Goal: Task Accomplishment & Management: Use online tool/utility

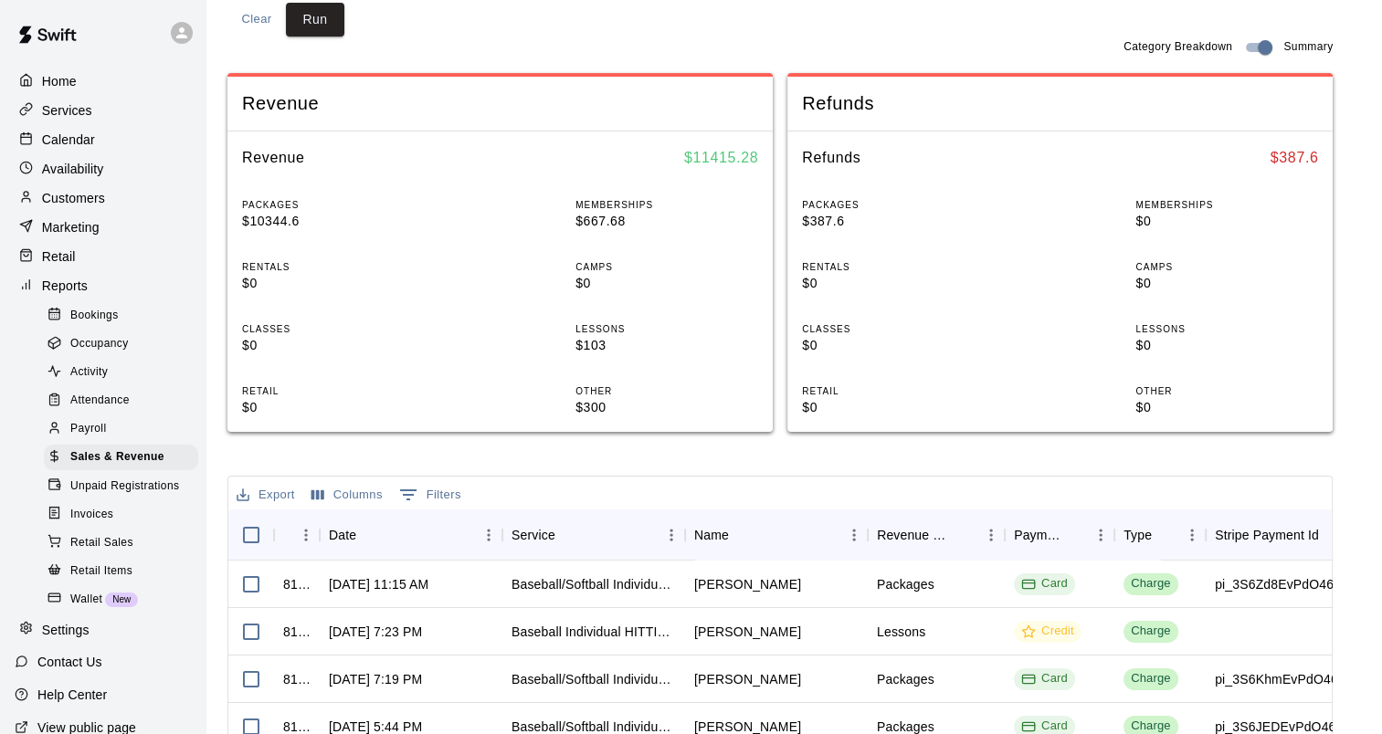
scroll to position [365, 0]
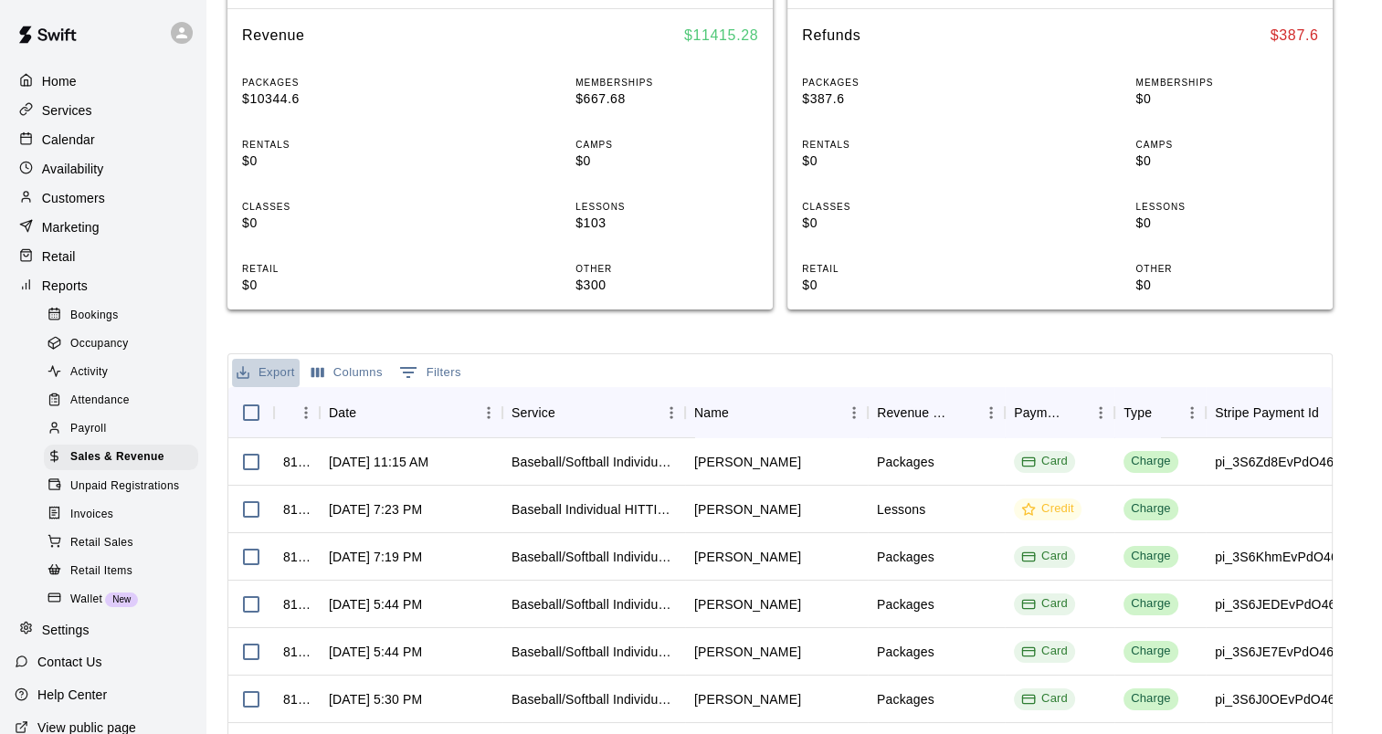
click at [258, 376] on button "Export" at bounding box center [266, 373] width 68 height 28
click at [325, 401] on li "Download as CSV" at bounding box center [302, 409] width 141 height 30
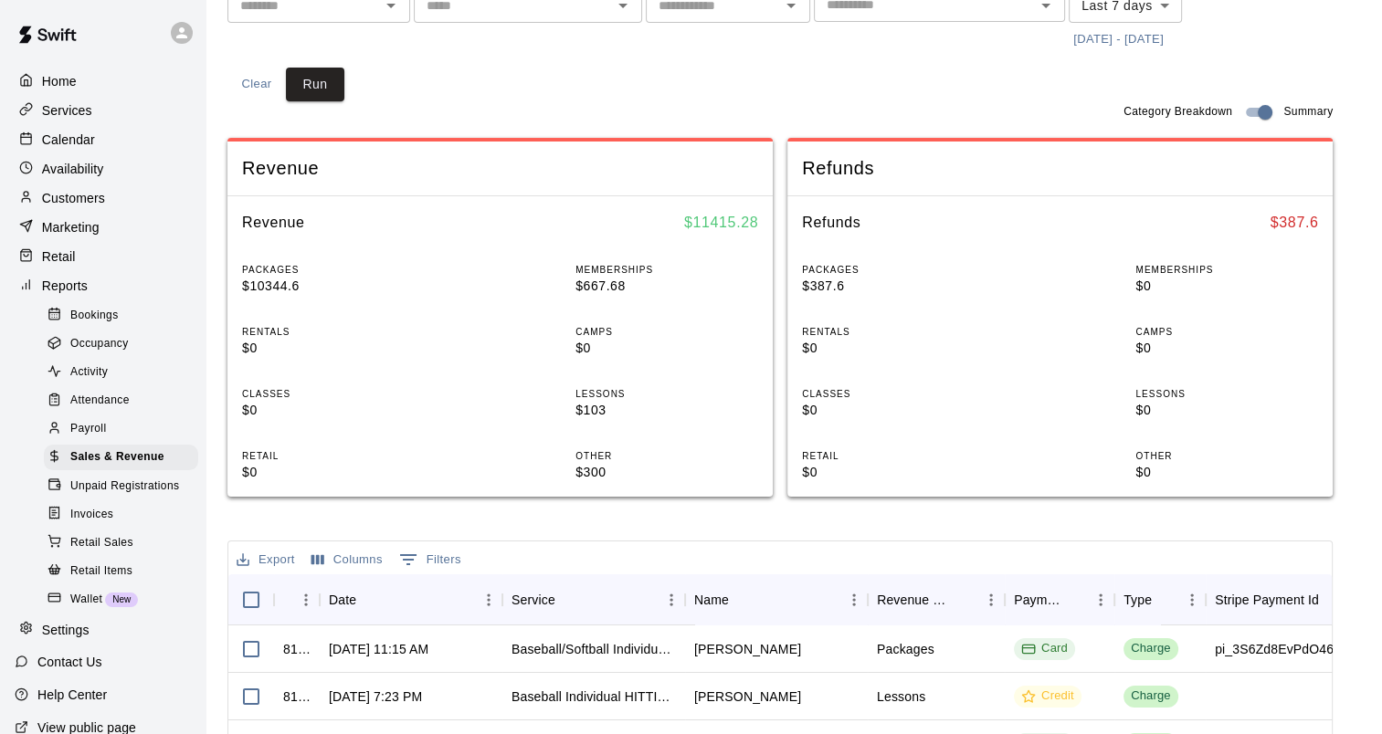
scroll to position [91, 0]
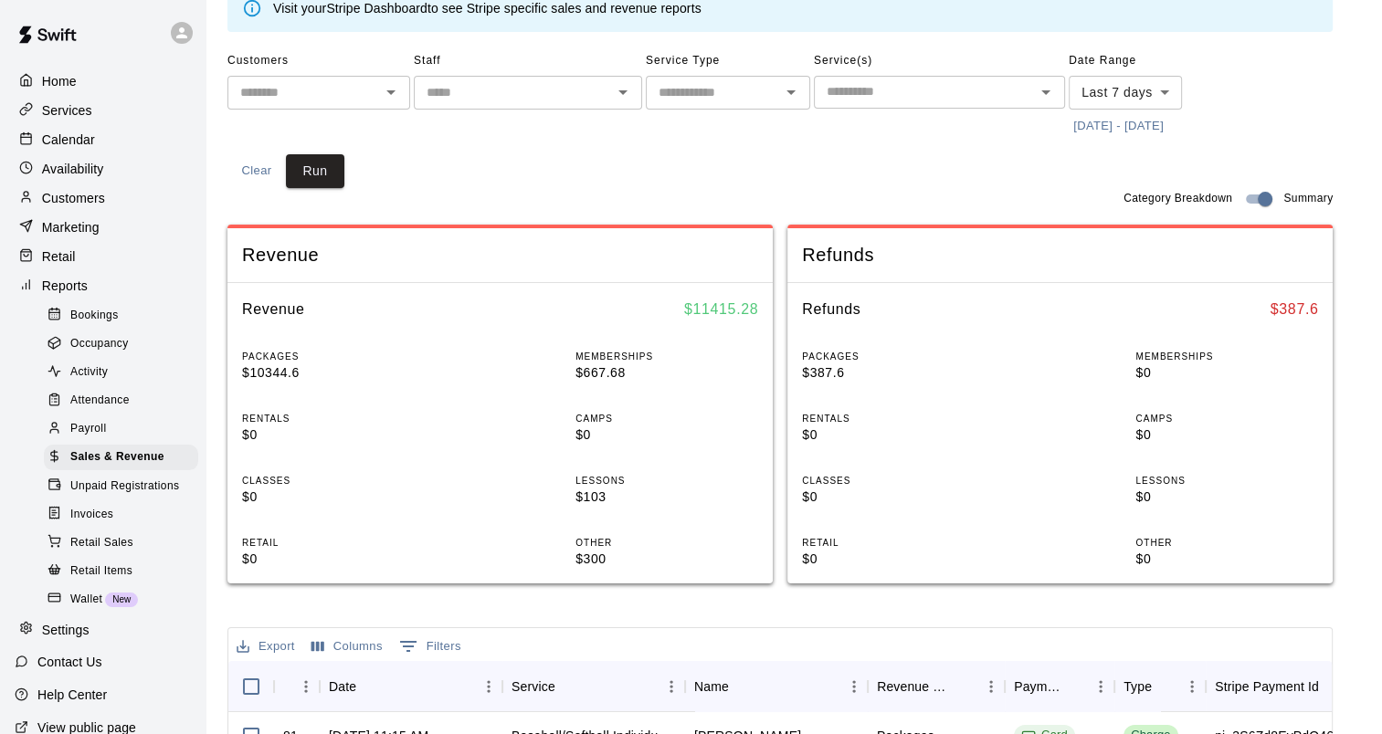
click at [515, 171] on div "Customers ​ Staff ​ Service Type ​ Service(s) ​ Date Range Last 7 days **** ​ […" at bounding box center [779, 118] width 1105 height 142
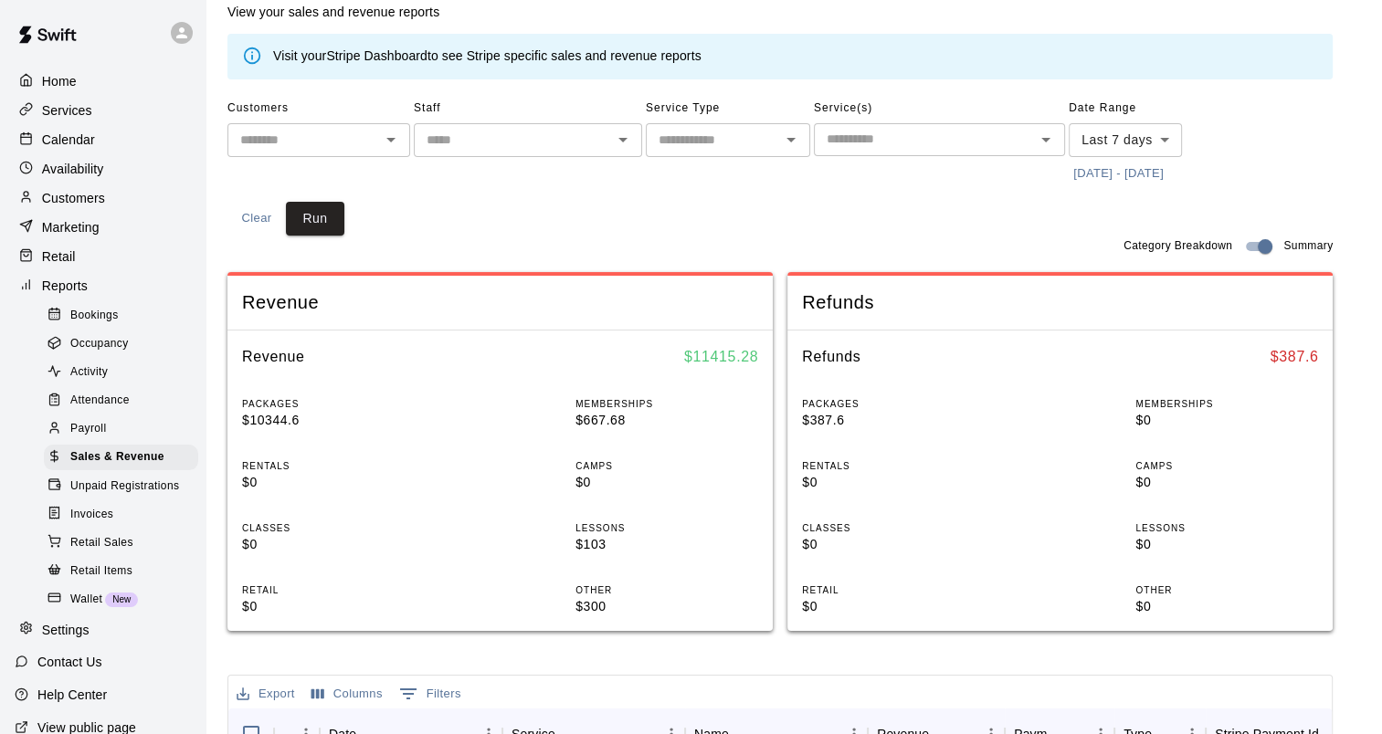
scroll to position [0, 0]
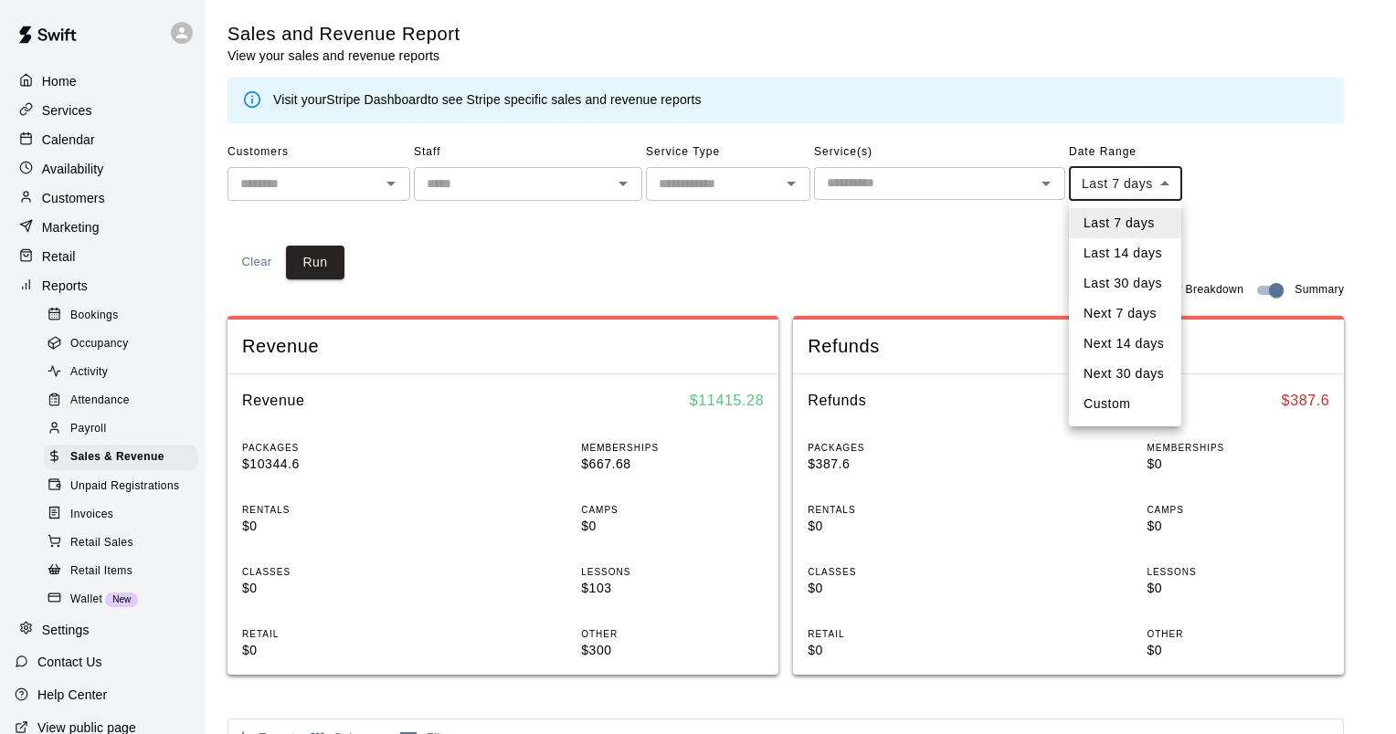
click at [1131, 186] on body "Home Services Calendar Availability Customers Marketing Retail Reports Bookings…" at bounding box center [698, 682] width 1396 height 1365
click at [1143, 397] on li "Custom" at bounding box center [1125, 404] width 112 height 30
type input "******"
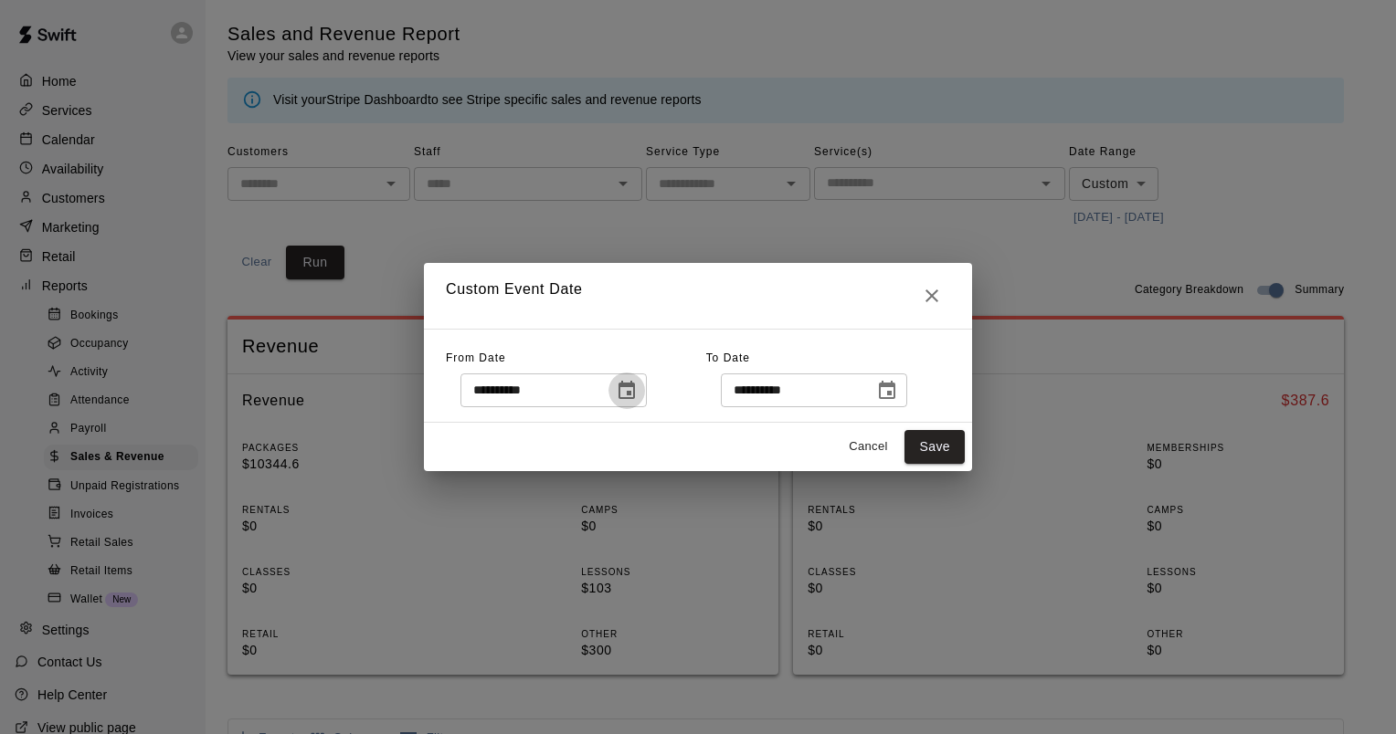
click at [637, 392] on icon "Choose date, selected date is Sep 5, 2025" at bounding box center [627, 391] width 22 height 22
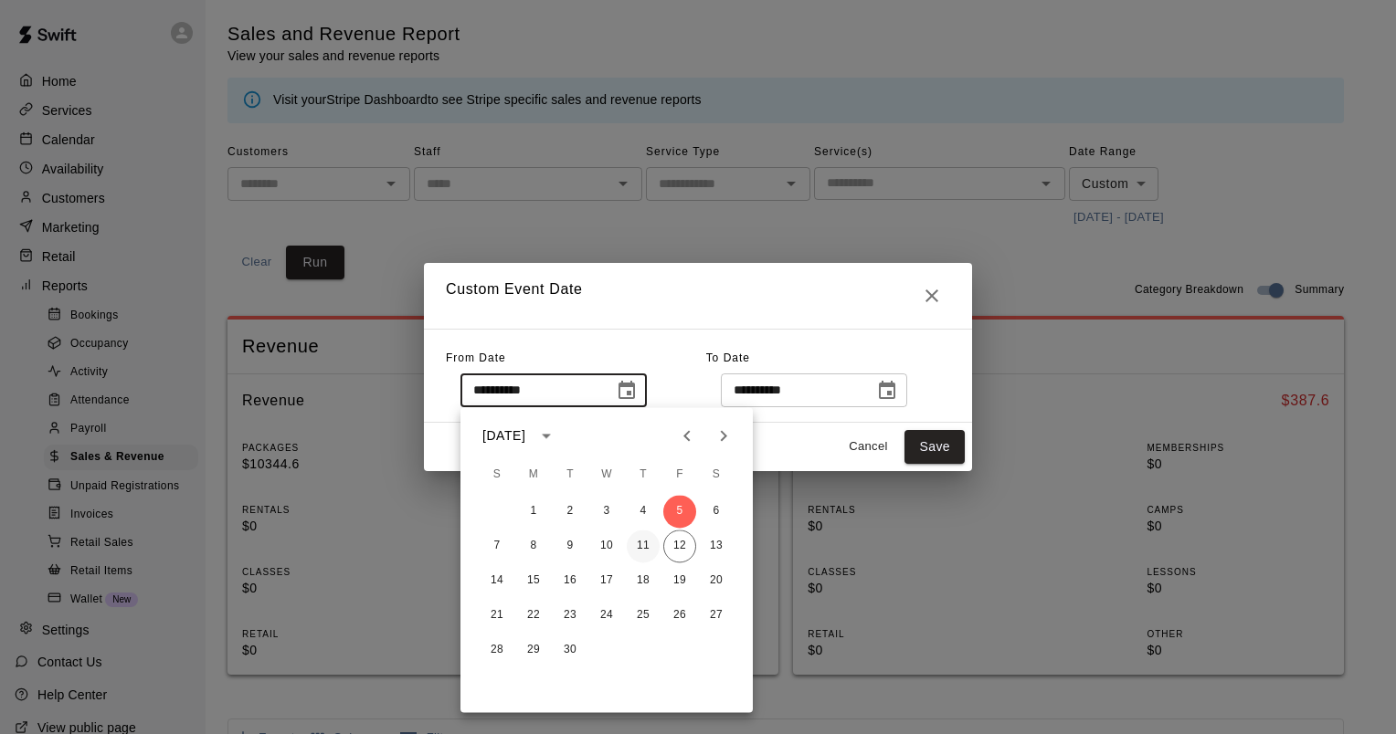
click at [645, 546] on button "11" at bounding box center [643, 546] width 33 height 33
type input "**********"
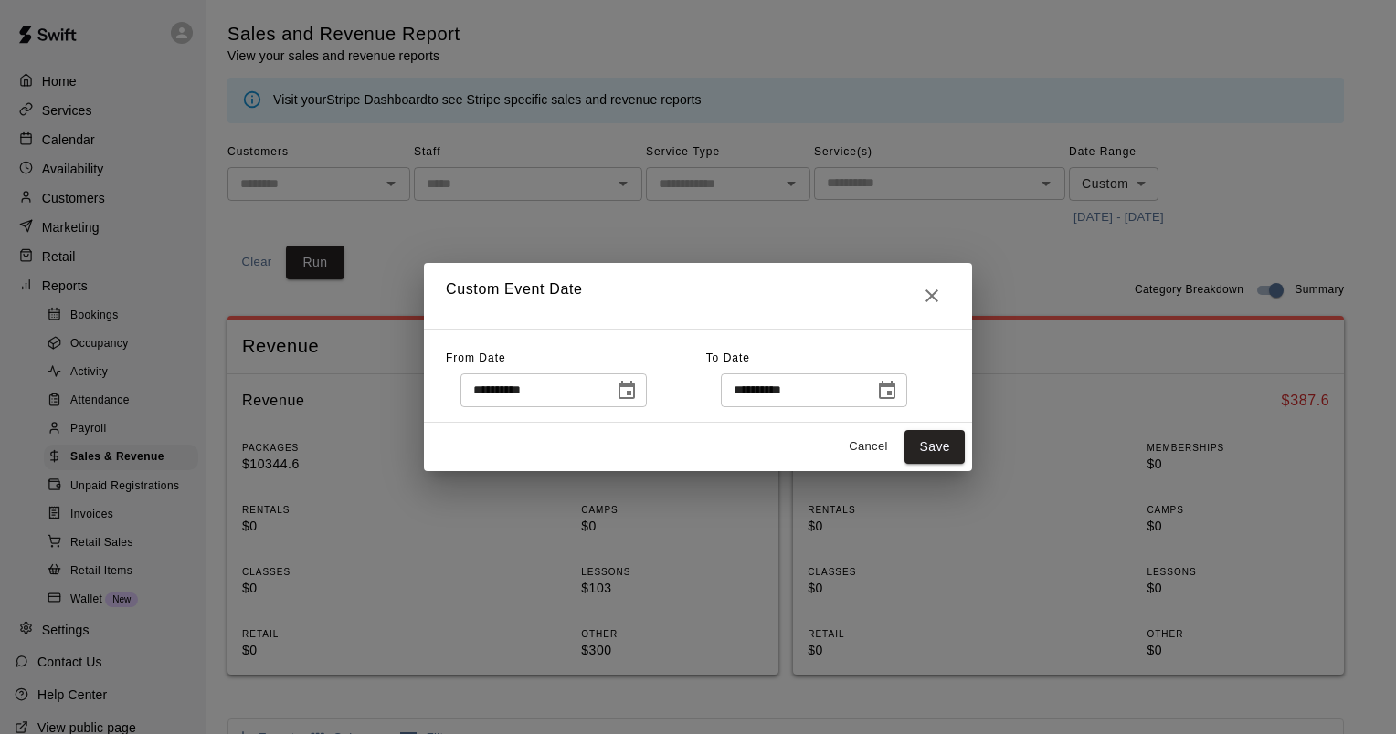
click at [898, 389] on icon "Choose date, selected date is Sep 12, 2025" at bounding box center [887, 391] width 22 height 22
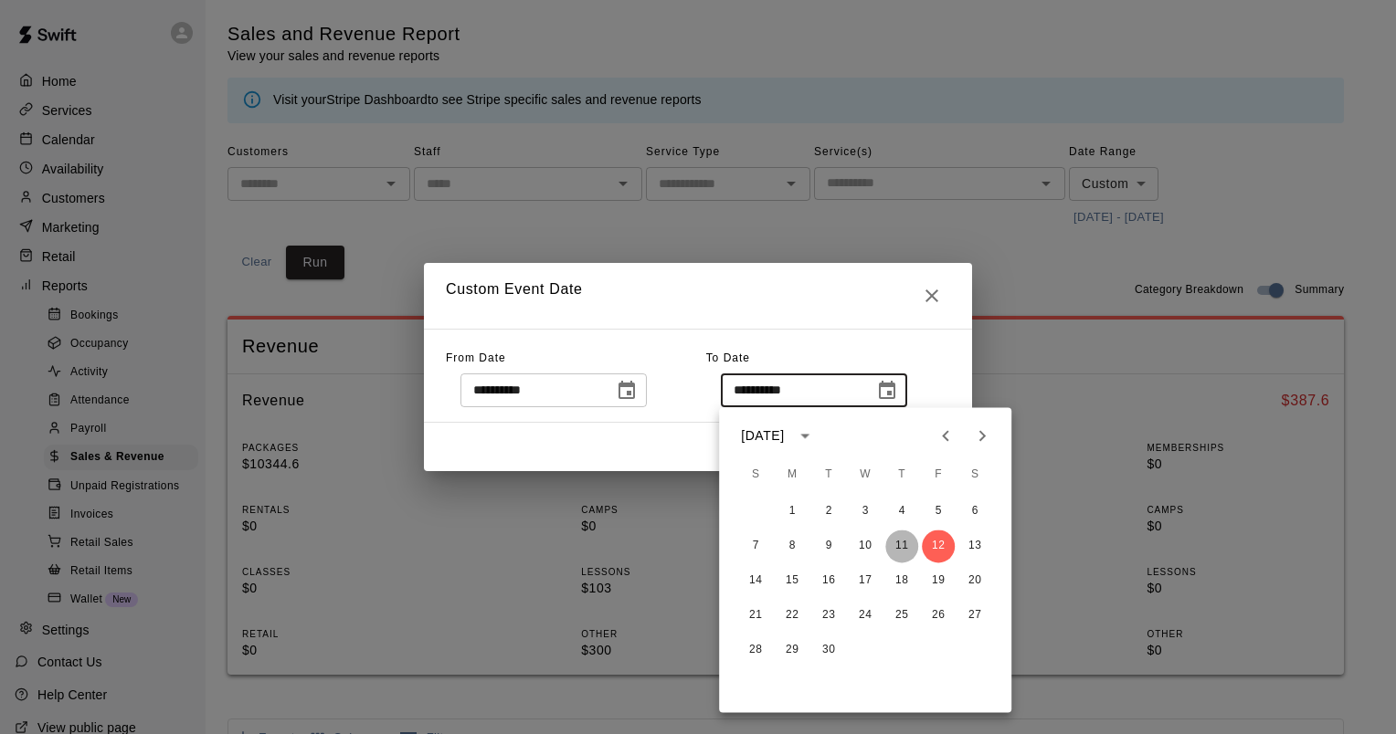
click at [901, 548] on button "11" at bounding box center [901, 546] width 33 height 33
type input "**********"
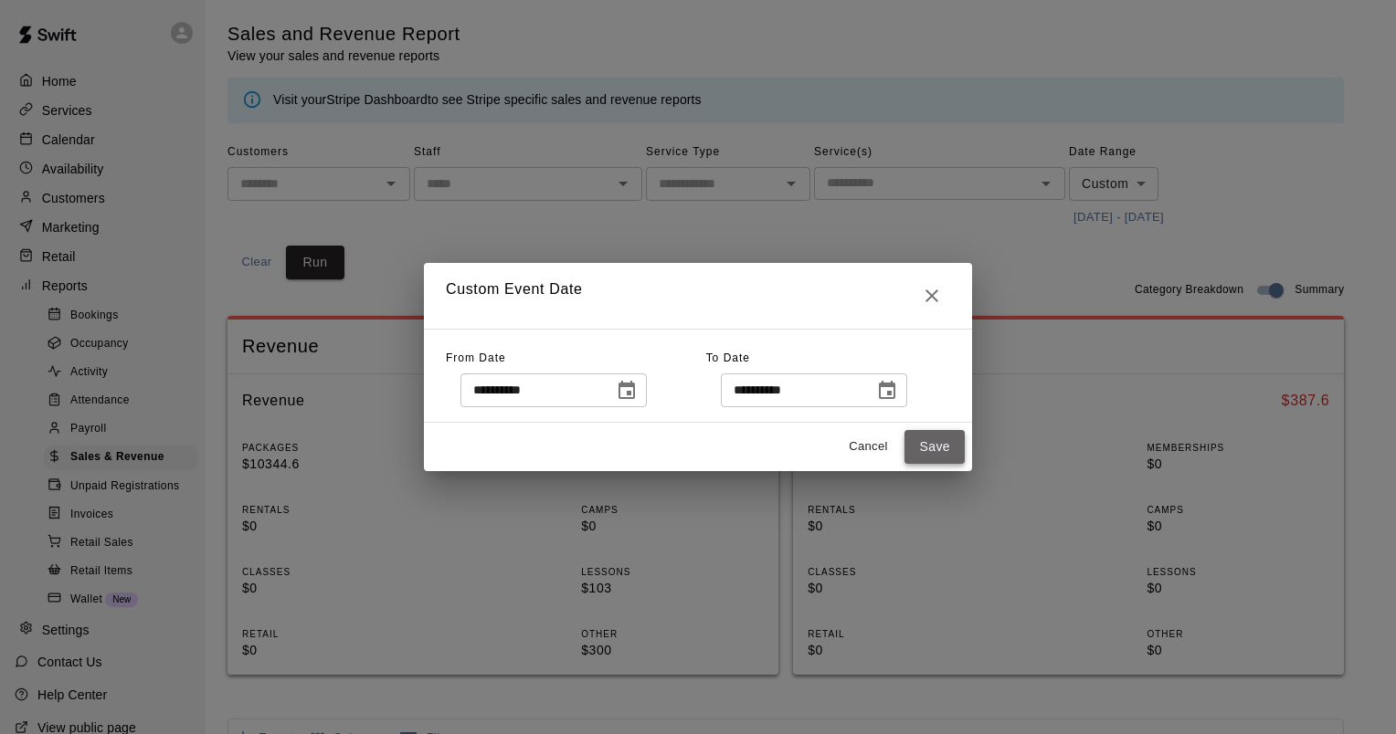
click at [943, 450] on button "Save" at bounding box center [934, 447] width 60 height 34
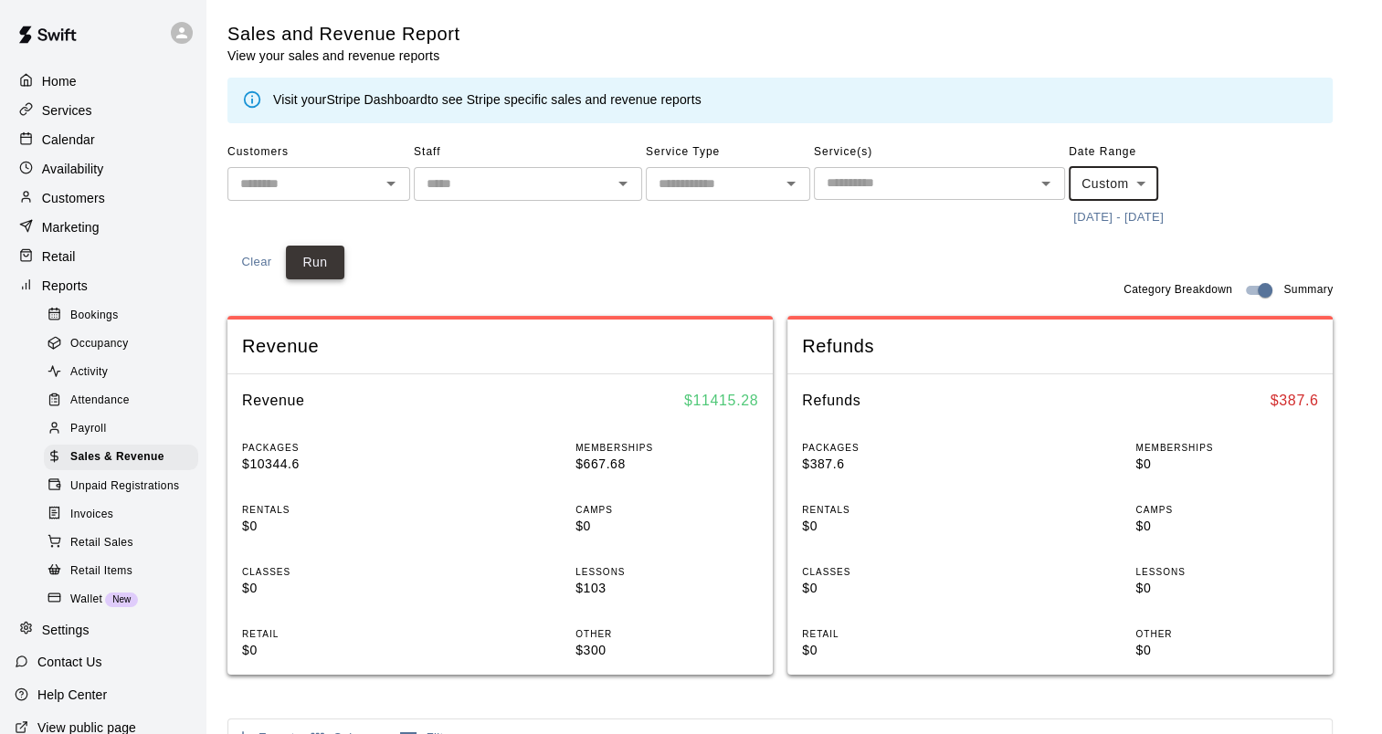
click at [311, 263] on button "Run" at bounding box center [315, 263] width 58 height 34
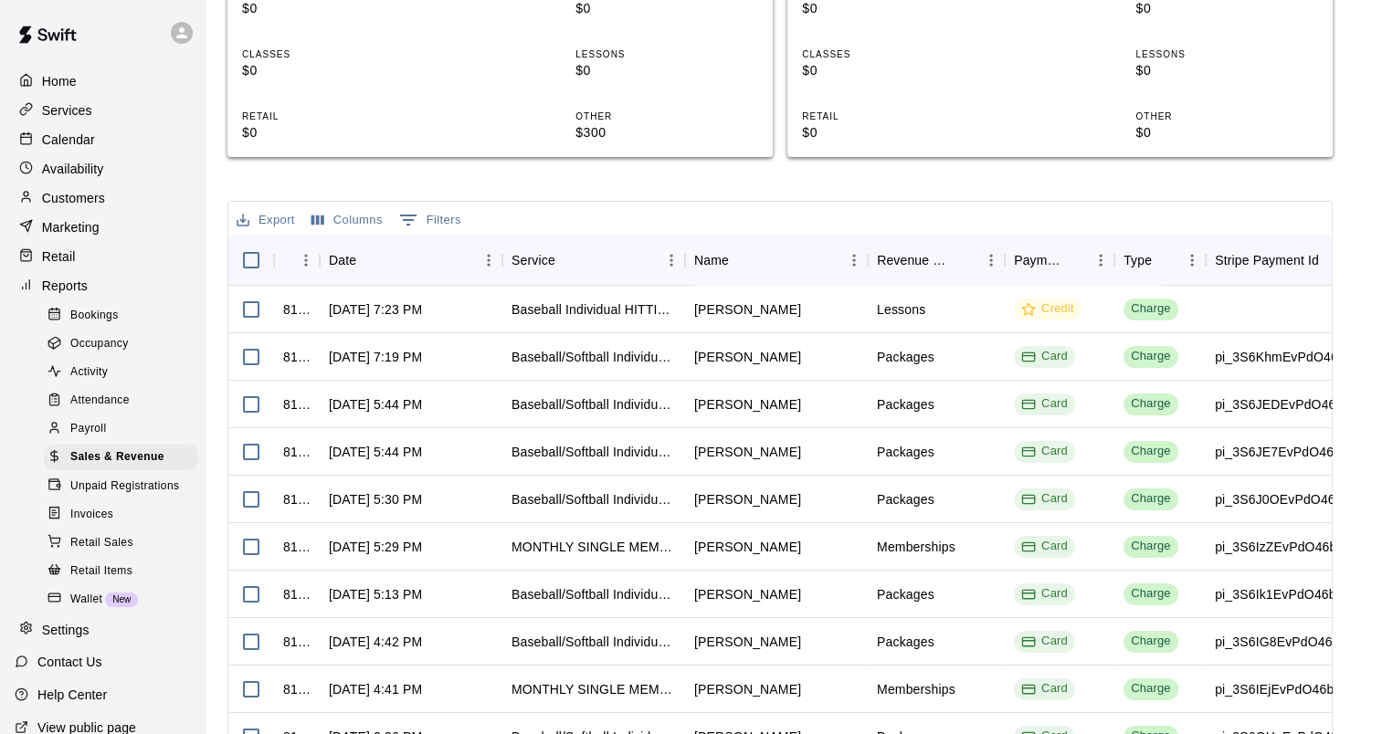
scroll to position [266, 0]
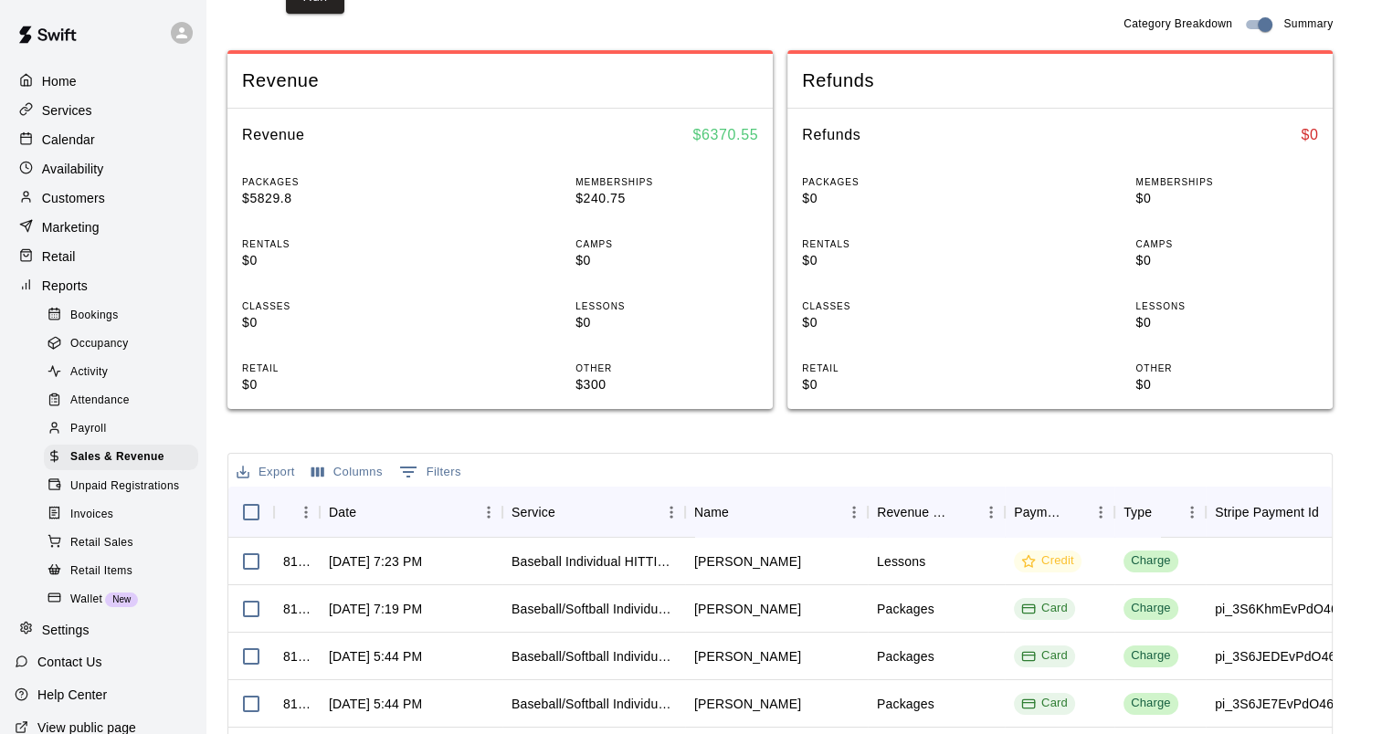
click at [285, 470] on button "Export" at bounding box center [266, 472] width 68 height 28
click at [283, 534] on li "Print" at bounding box center [302, 538] width 141 height 30
click at [275, 477] on button "Export" at bounding box center [266, 472] width 68 height 28
click at [679, 417] on div "Revenue Revenue $ 6370.55 PACKAGES $5829.8 MEMBERSHIPS $240.75 RENTALS $0 CAMPS…" at bounding box center [499, 230] width 545 height 388
click at [281, 475] on button "Export" at bounding box center [266, 472] width 68 height 28
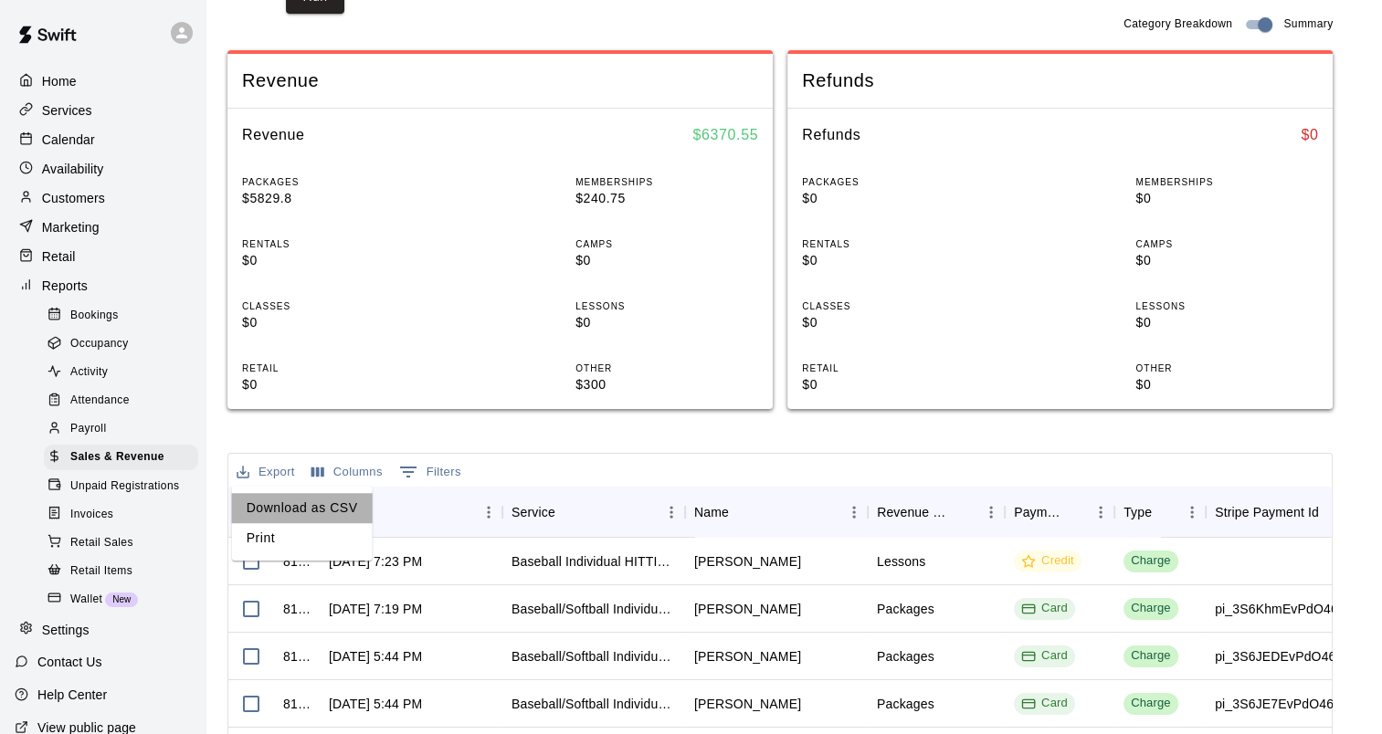
click at [329, 515] on li "Download as CSV" at bounding box center [302, 508] width 141 height 30
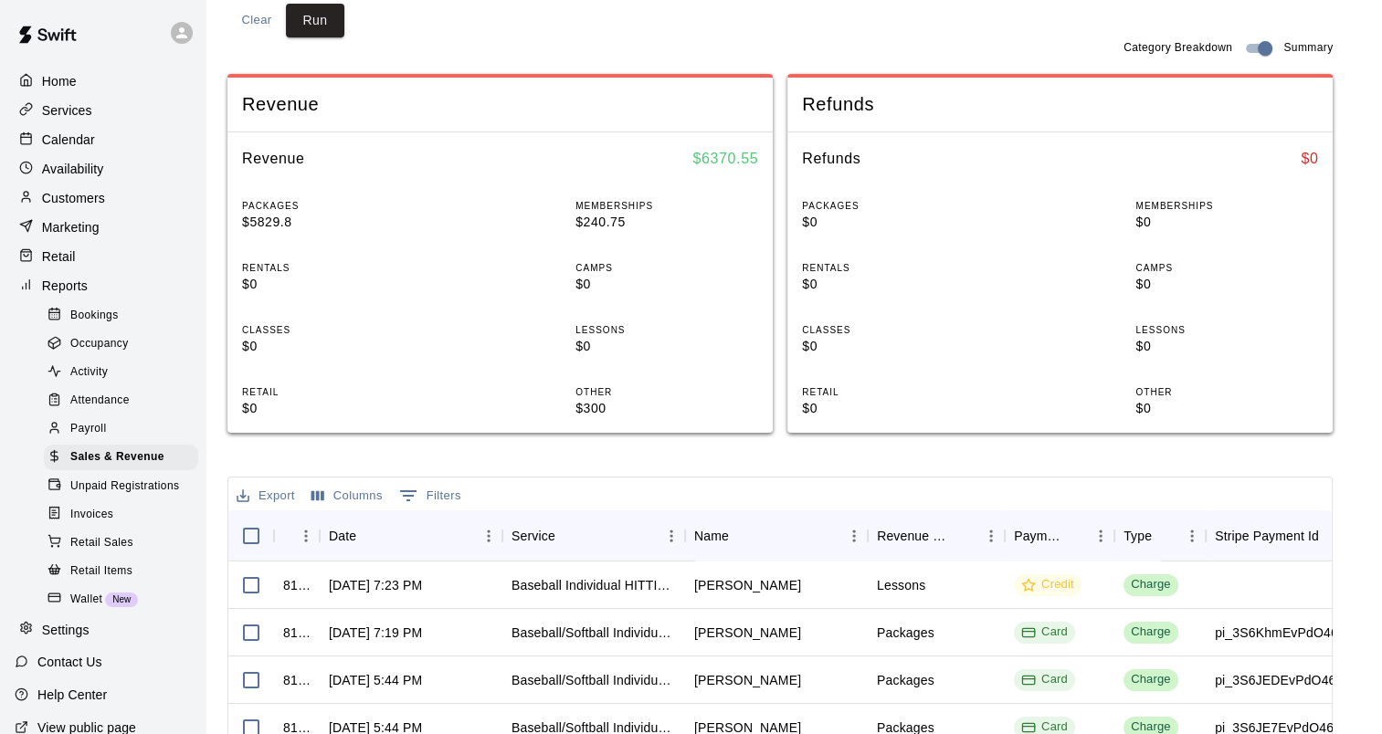
scroll to position [0, 0]
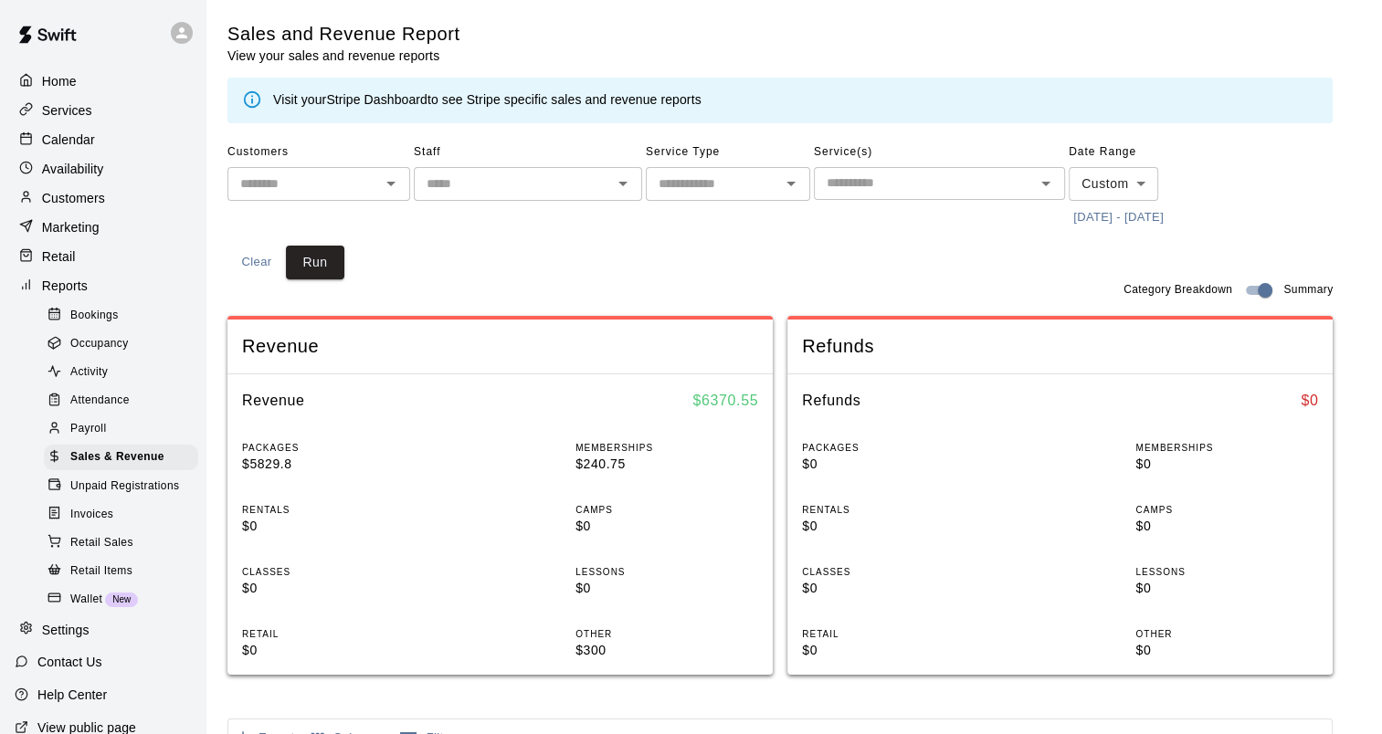
click at [636, 237] on div "Customers ​ Staff ​ Service Type ​ Service(s) ​ Date Range Custom ****** ​ [DAT…" at bounding box center [779, 209] width 1105 height 142
click at [1116, 175] on body "Home Services Calendar Availability Customers Marketing Retail Reports Bookings…" at bounding box center [691, 682] width 1382 height 1365
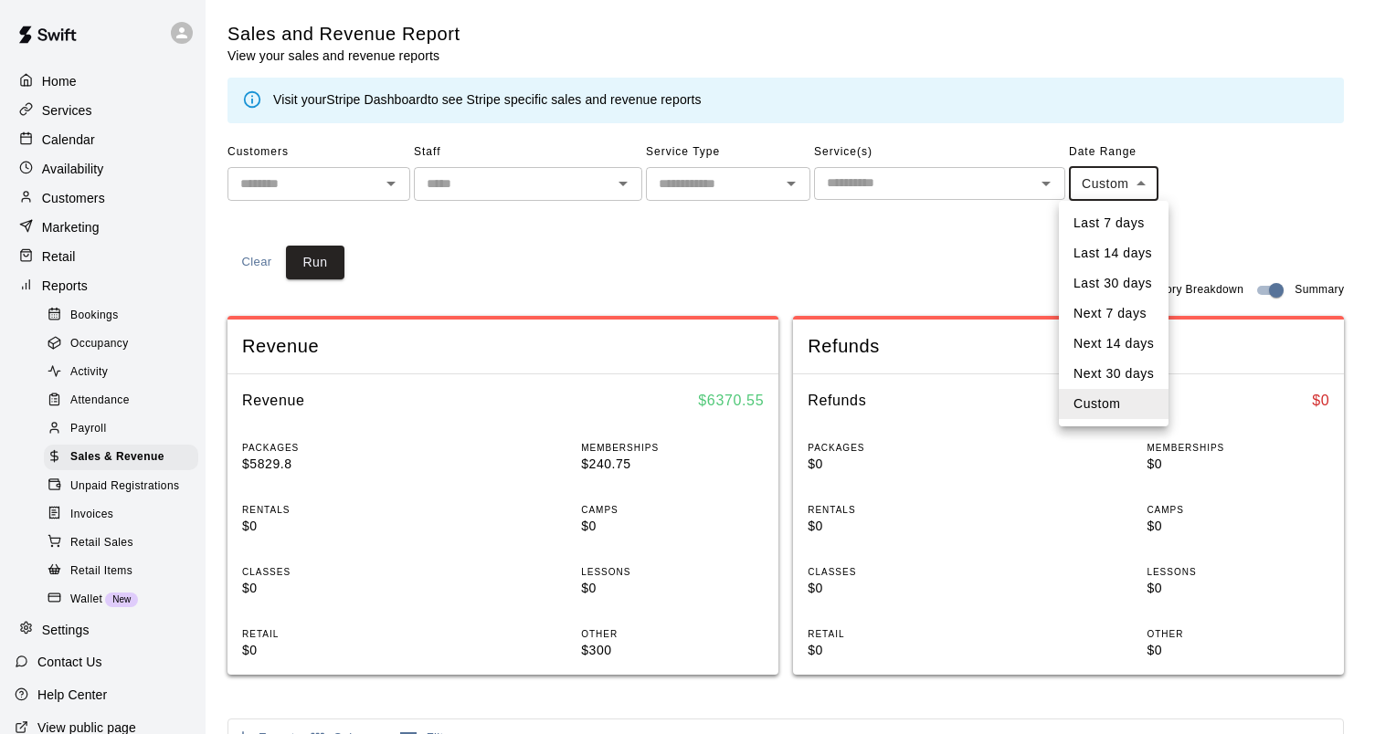
click at [1114, 408] on li "Custom" at bounding box center [1114, 404] width 110 height 30
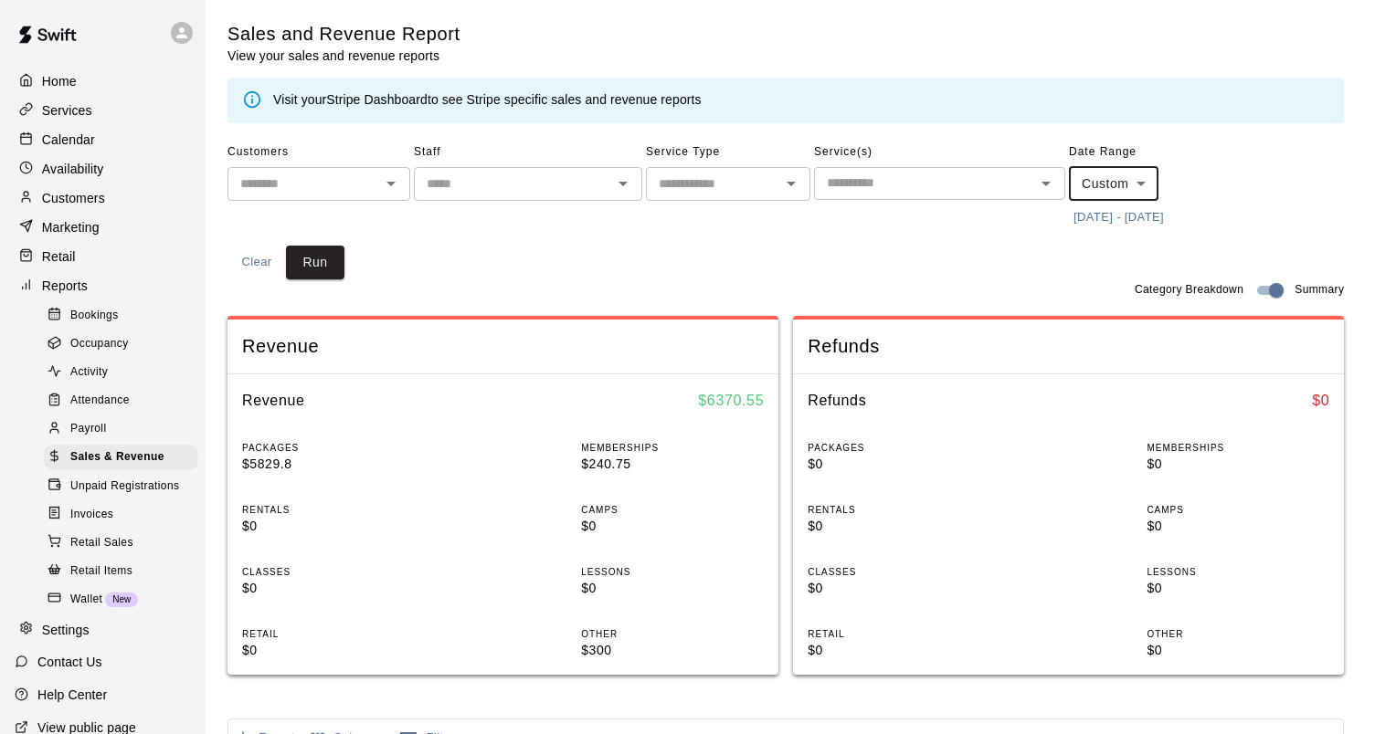
click at [1129, 184] on body "Home Services Calendar Availability Customers Marketing Retail Reports Bookings…" at bounding box center [698, 682] width 1396 height 1365
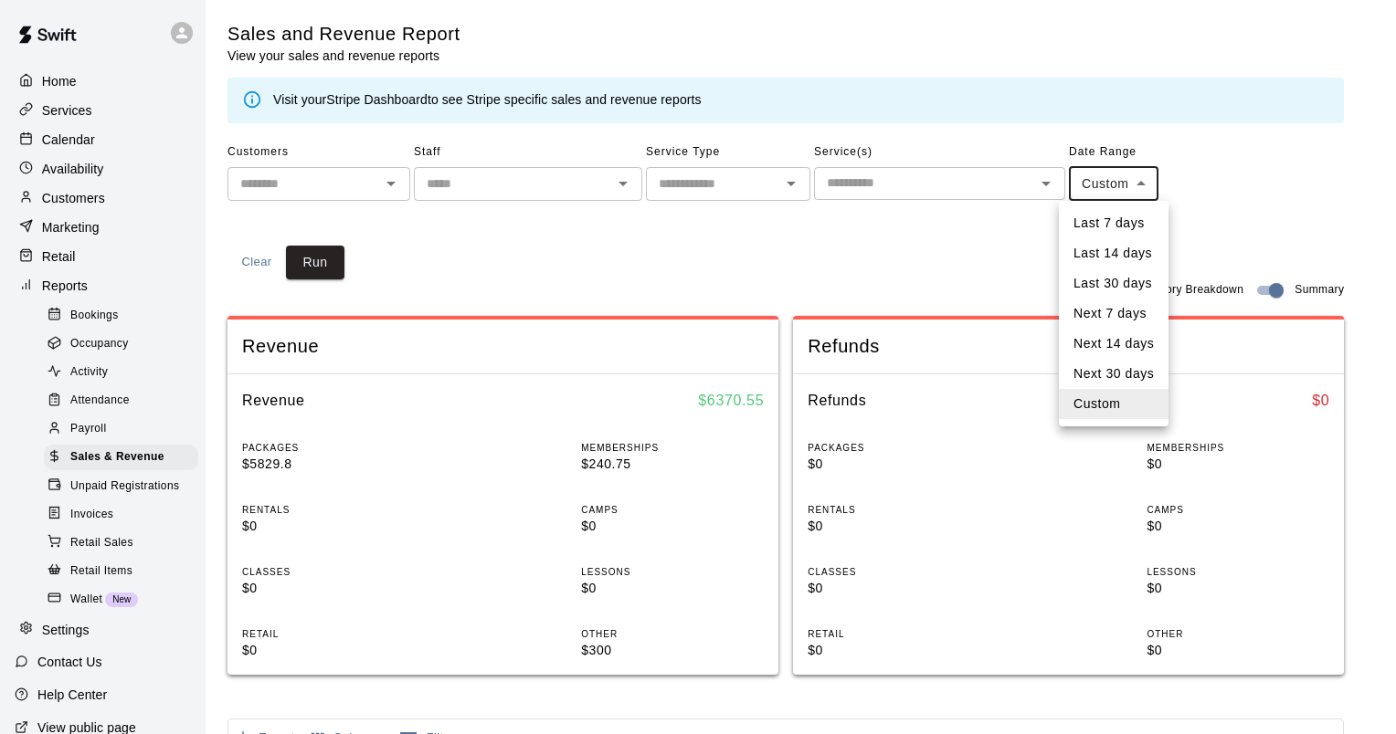
drag, startPoint x: 1111, startPoint y: 408, endPoint x: 1134, endPoint y: 313, distance: 97.7
click at [1112, 408] on li "Custom" at bounding box center [1114, 404] width 110 height 30
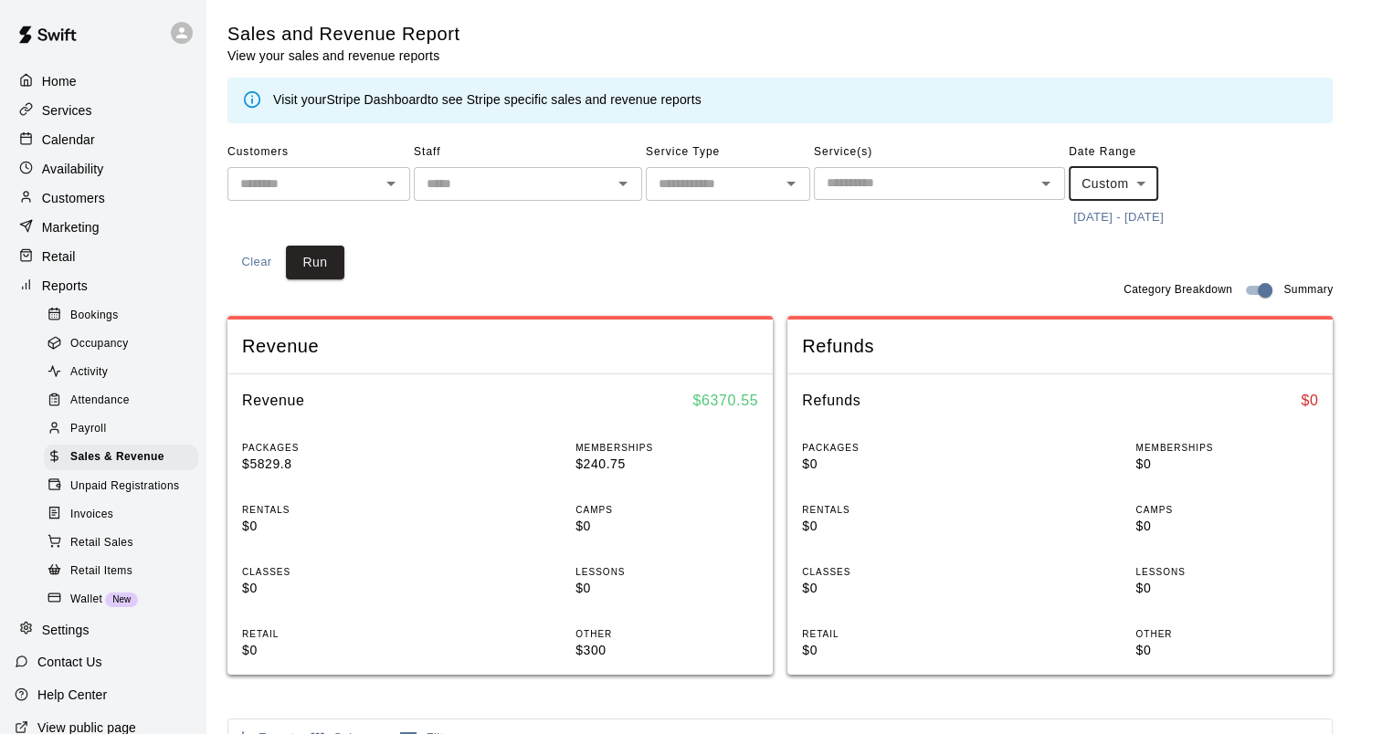
click at [1168, 216] on button "[DATE] - [DATE]" at bounding box center [1119, 218] width 100 height 28
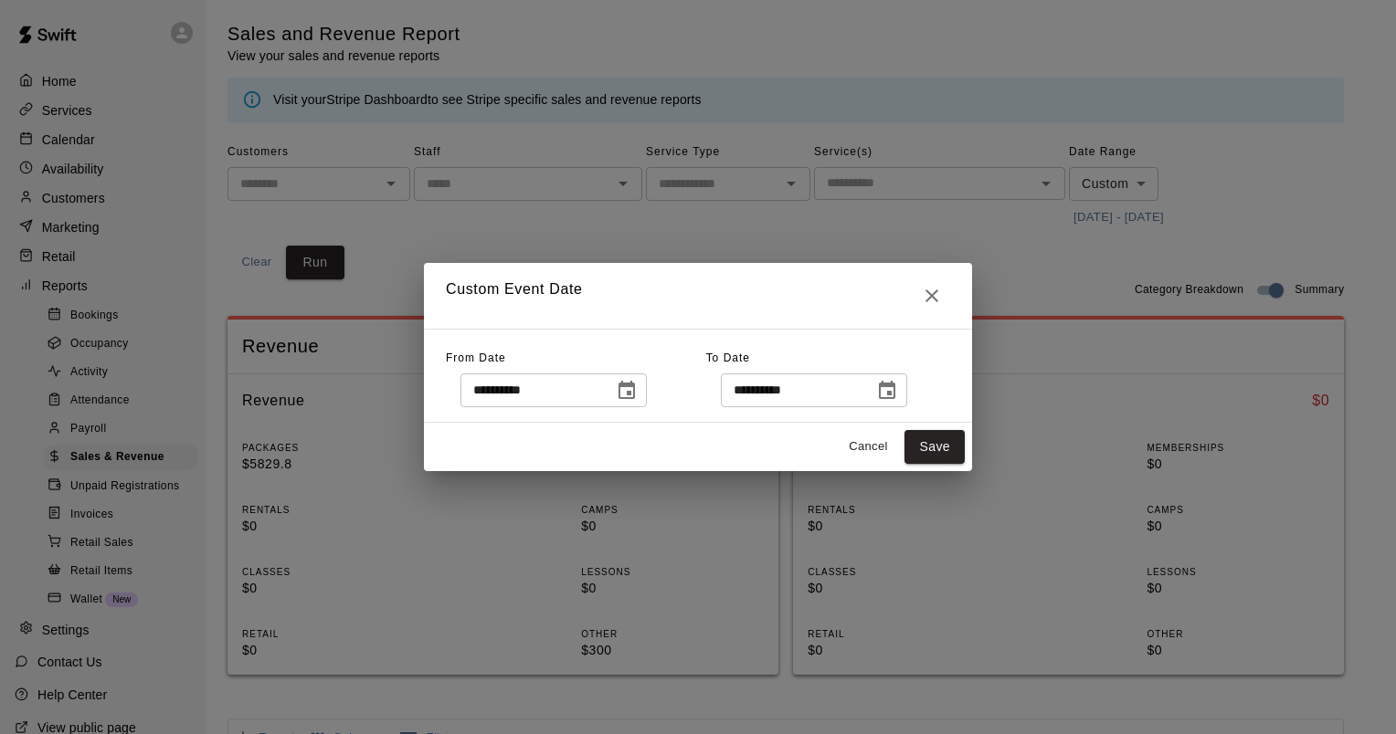
click at [647, 392] on div "**********" at bounding box center [553, 391] width 186 height 34
click at [645, 393] on button "Choose date, selected date is Sep 11, 2025" at bounding box center [626, 391] width 37 height 37
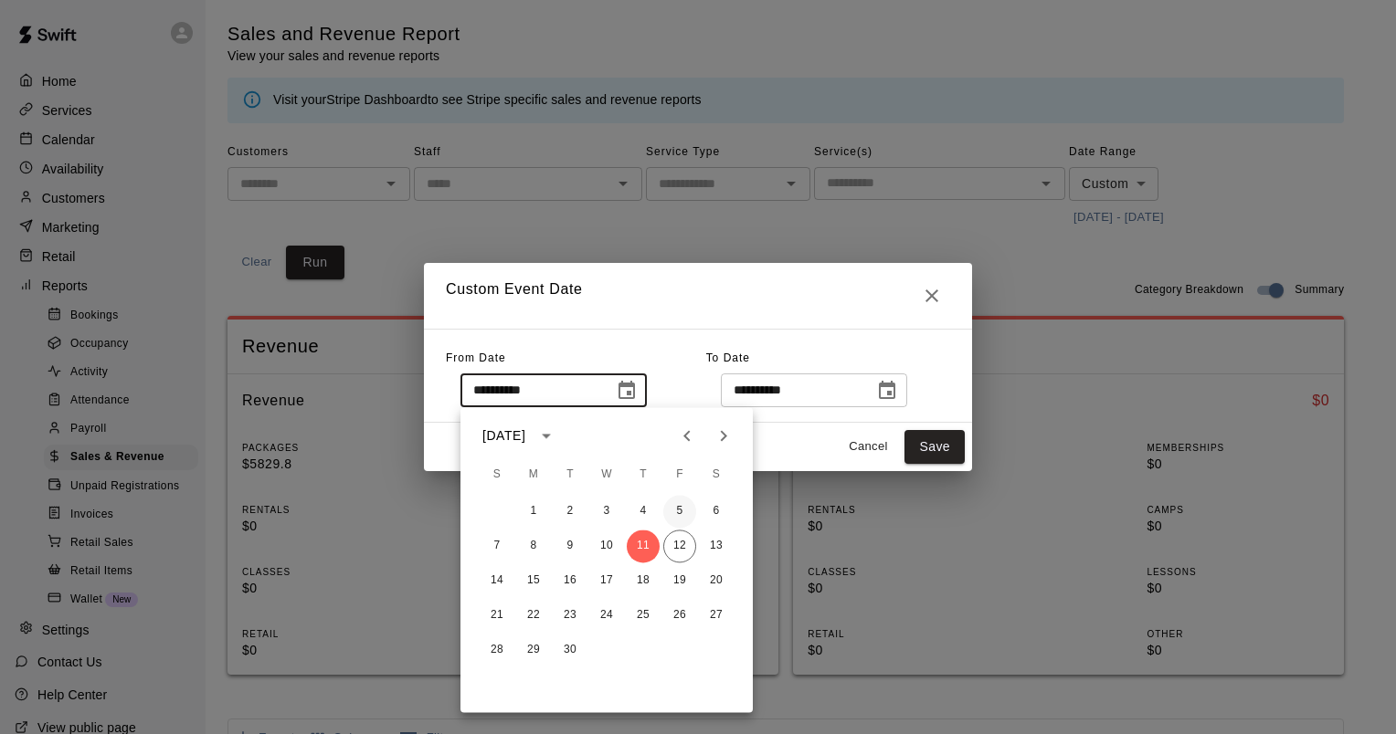
click at [681, 511] on button "5" at bounding box center [679, 511] width 33 height 33
type input "**********"
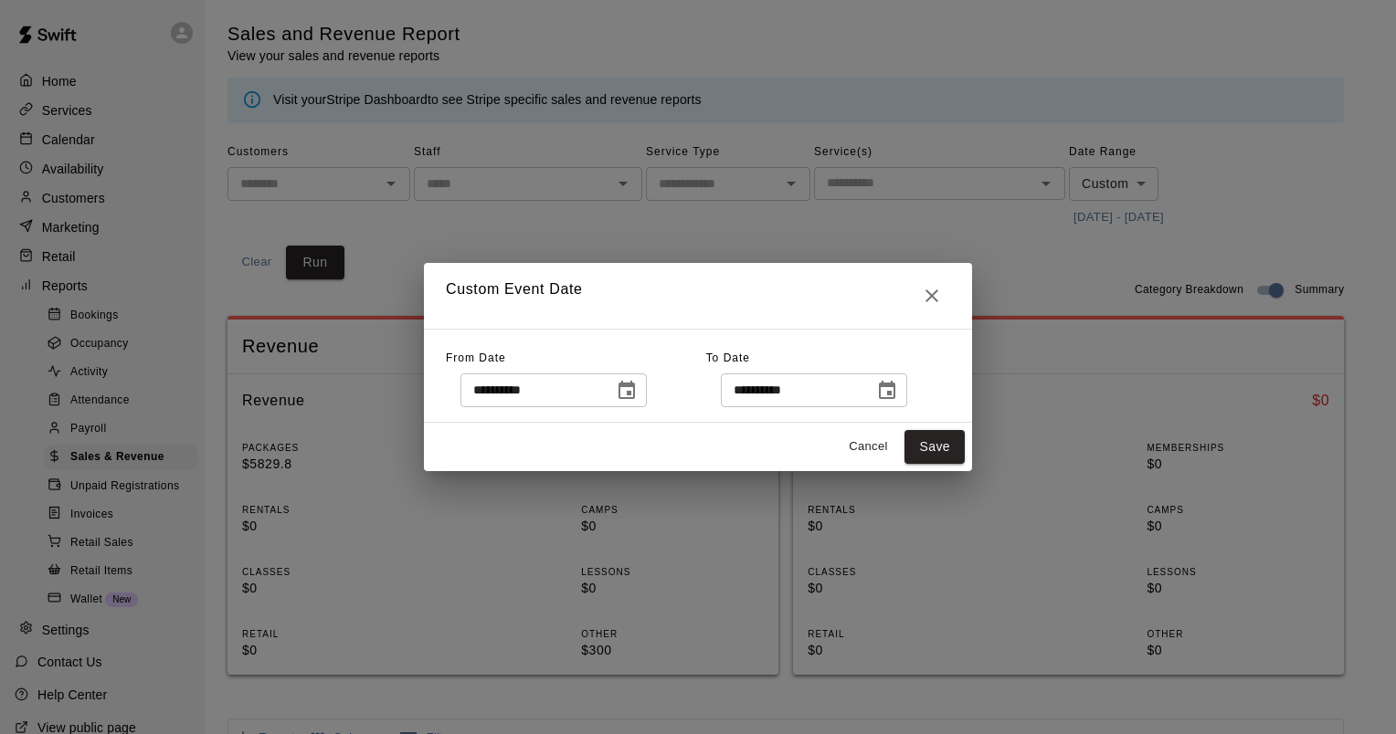
click at [895, 385] on icon "Choose date, selected date is Sep 11, 2025" at bounding box center [887, 390] width 16 height 18
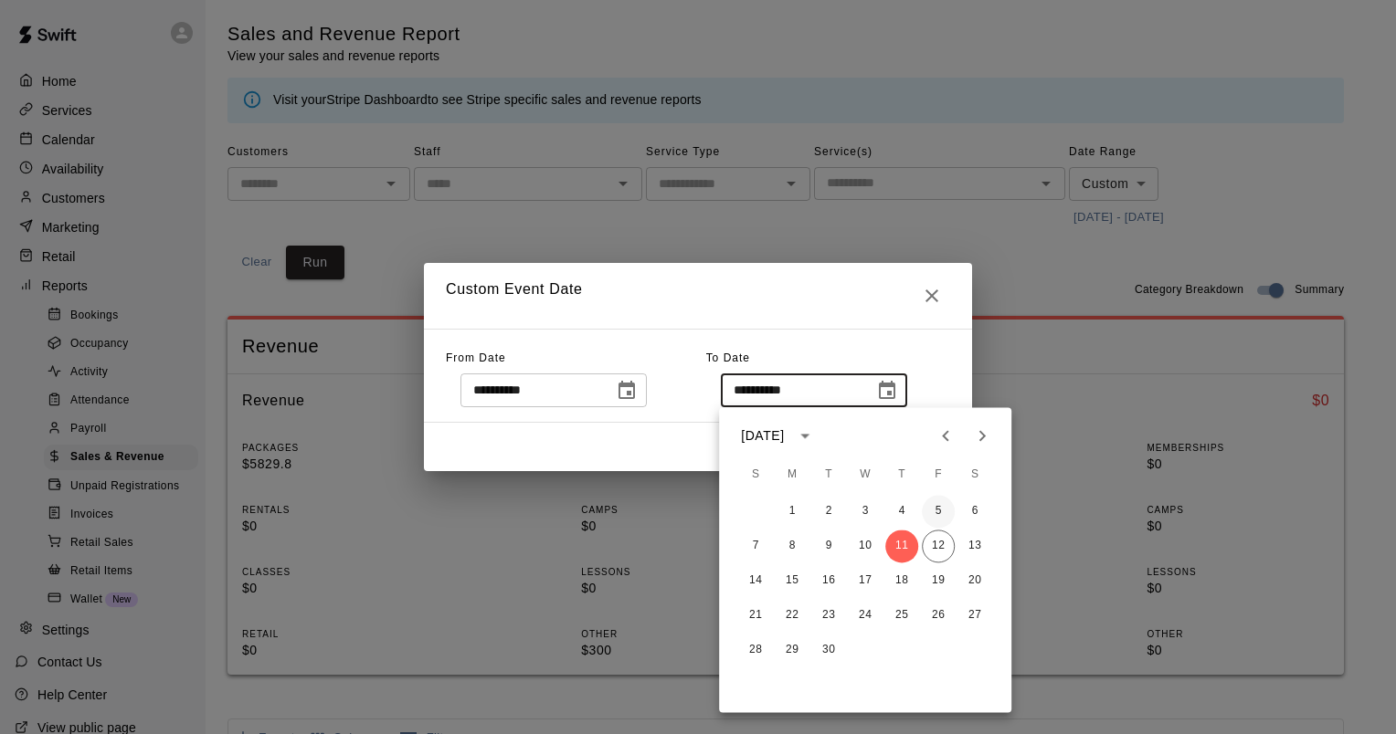
click at [929, 504] on button "5" at bounding box center [938, 511] width 33 height 33
type input "**********"
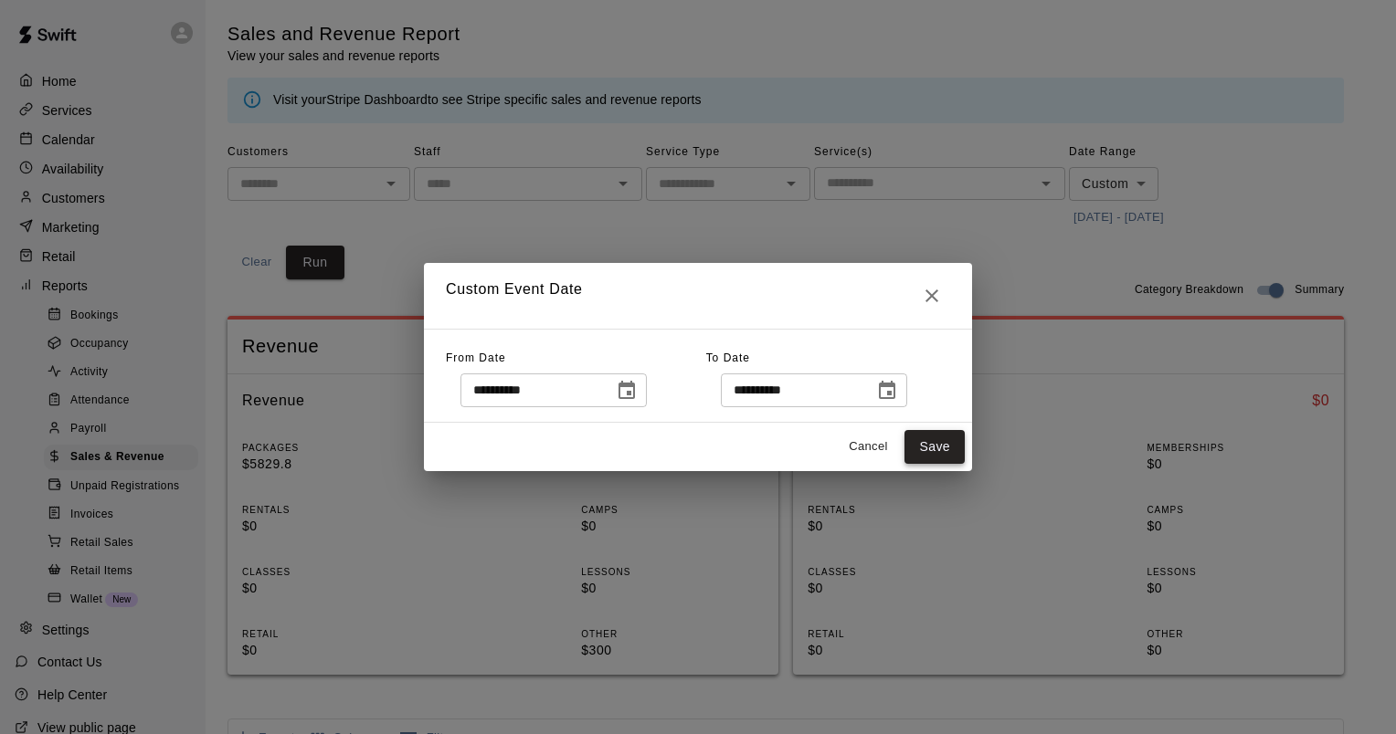
click at [931, 451] on button "Save" at bounding box center [934, 447] width 60 height 34
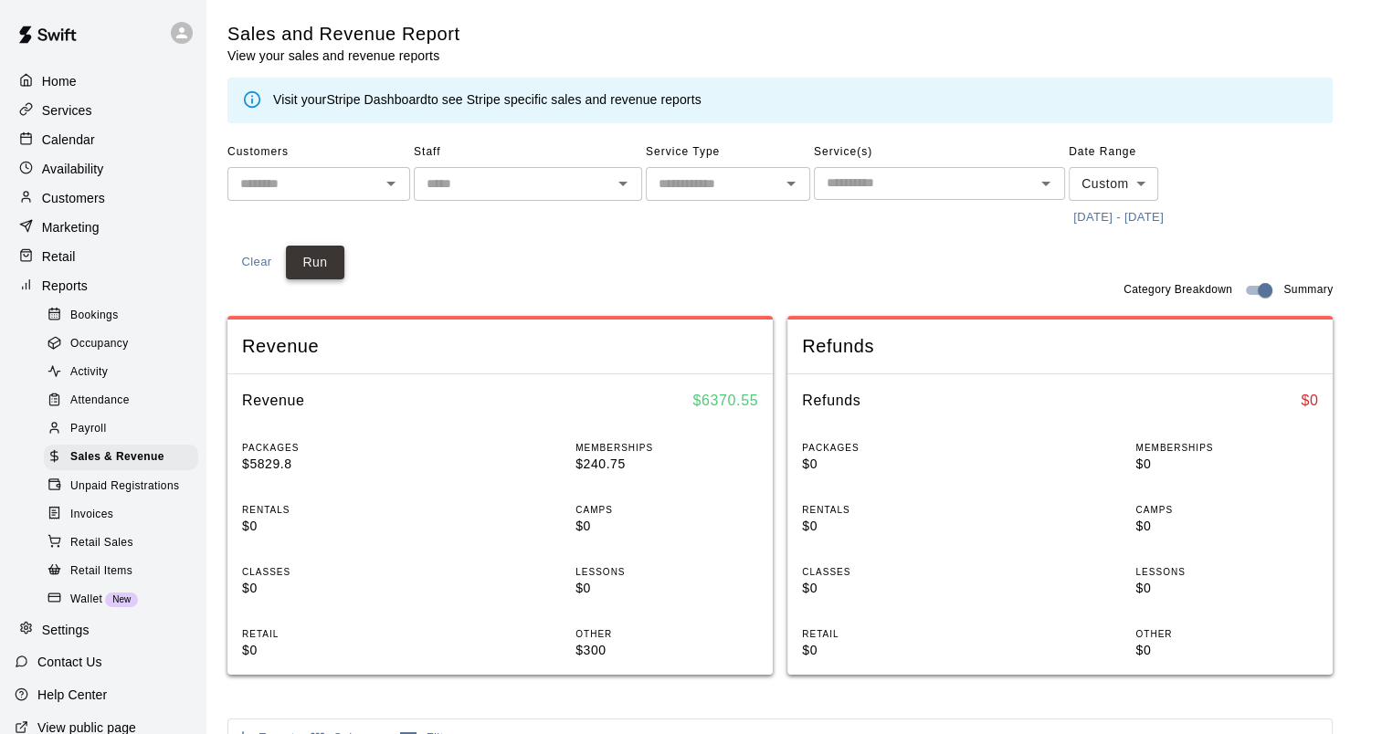
click at [306, 270] on button "Run" at bounding box center [315, 263] width 58 height 34
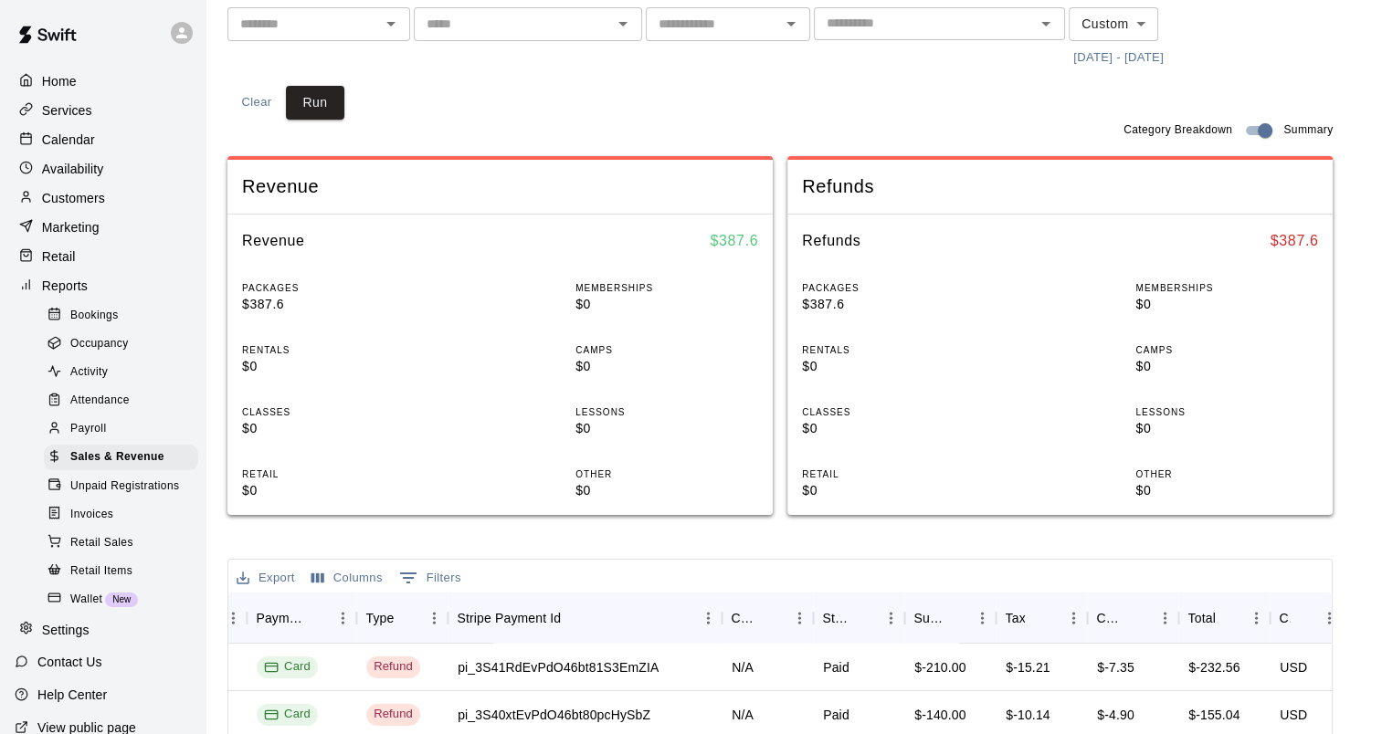
scroll to position [274, 0]
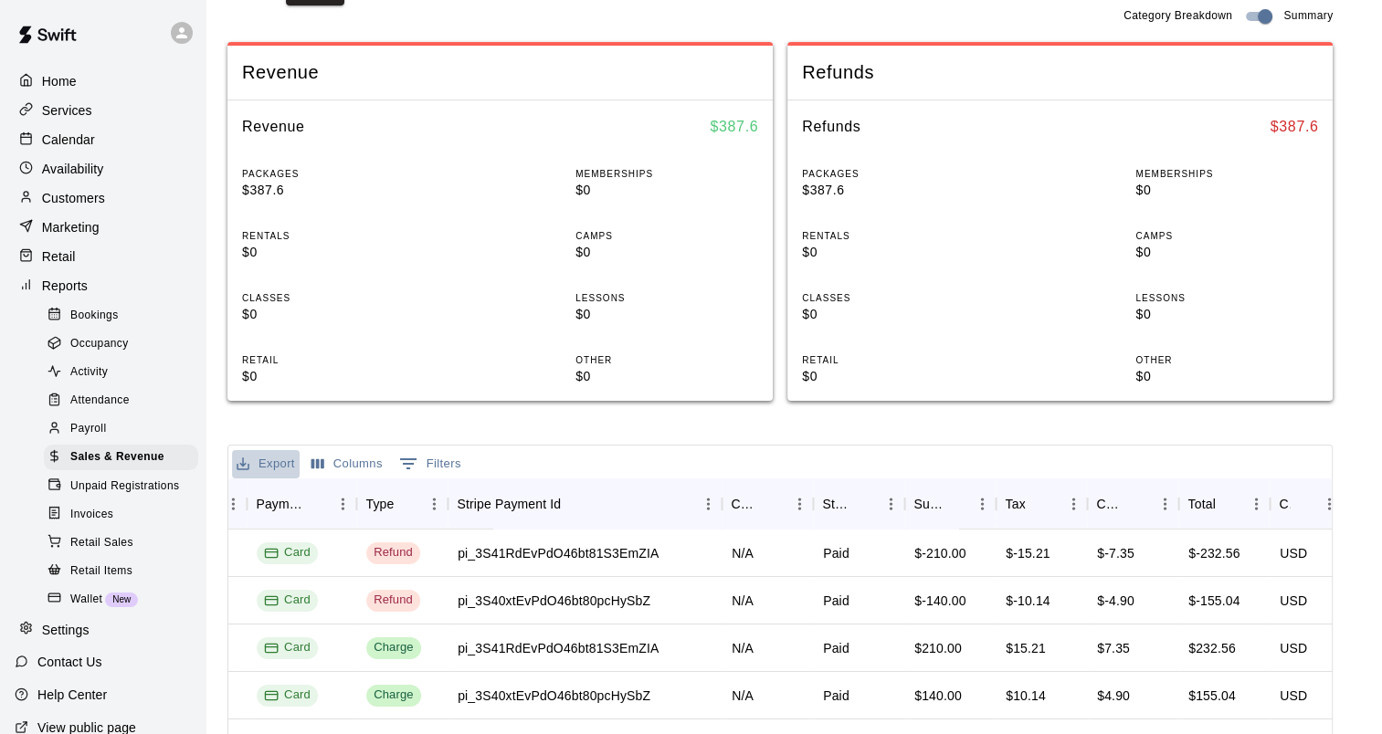
click at [262, 460] on button "Export" at bounding box center [266, 464] width 68 height 28
click at [309, 511] on li "Download as CSV" at bounding box center [302, 500] width 141 height 30
click at [66, 292] on p "Reports" at bounding box center [65, 286] width 46 height 18
